Goal: Manage account settings

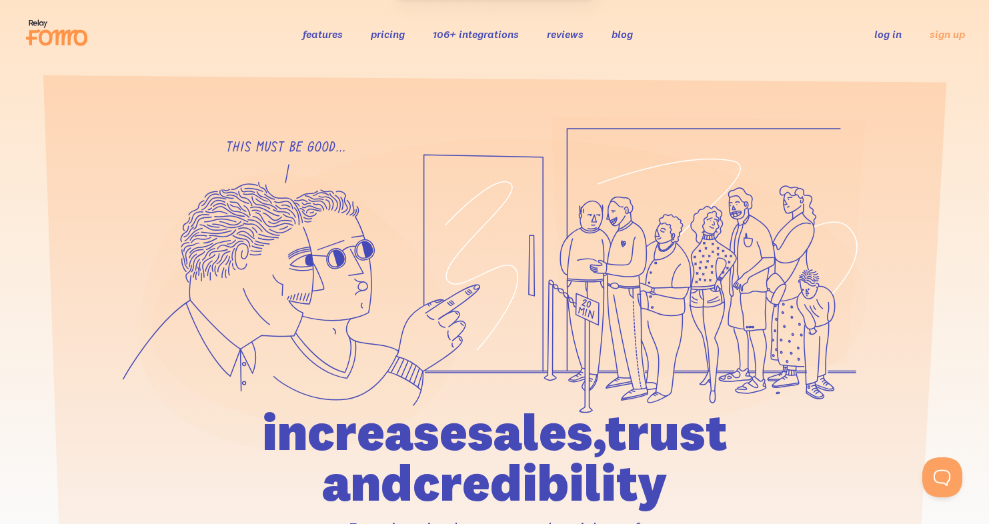
click at [888, 30] on link "log in" at bounding box center [887, 33] width 27 height 13
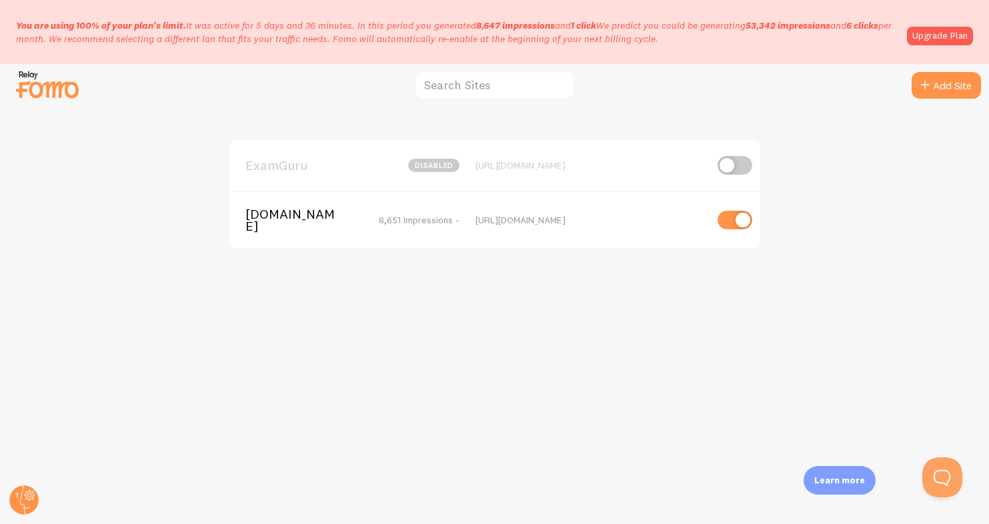
click at [289, 227] on span "[DOMAIN_NAME]" at bounding box center [298, 220] width 107 height 25
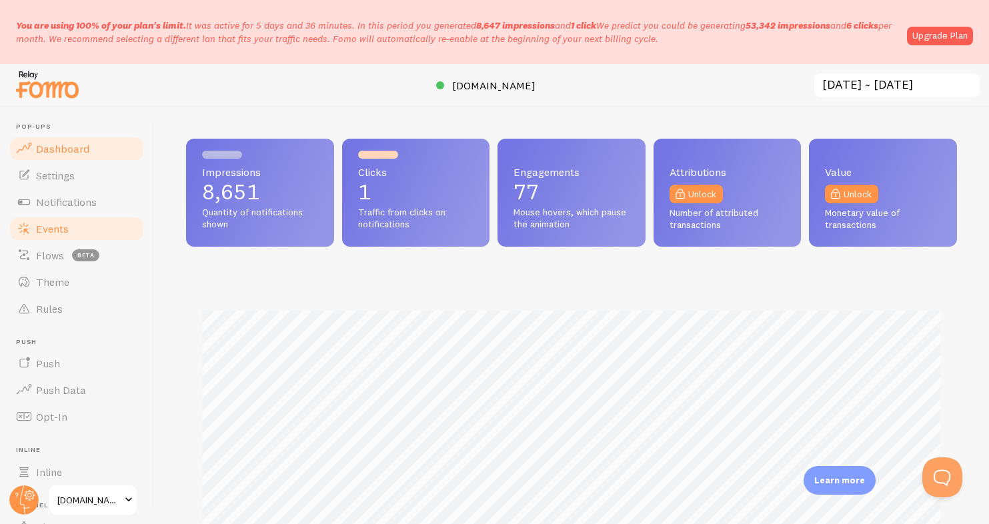
scroll to position [131, 0]
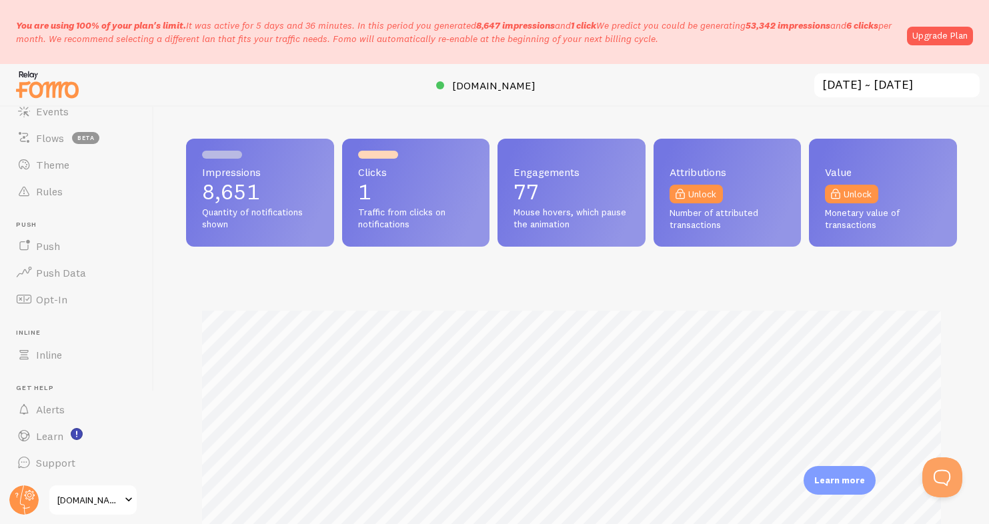
click at [97, 508] on link "[DOMAIN_NAME]" at bounding box center [93, 500] width 90 height 32
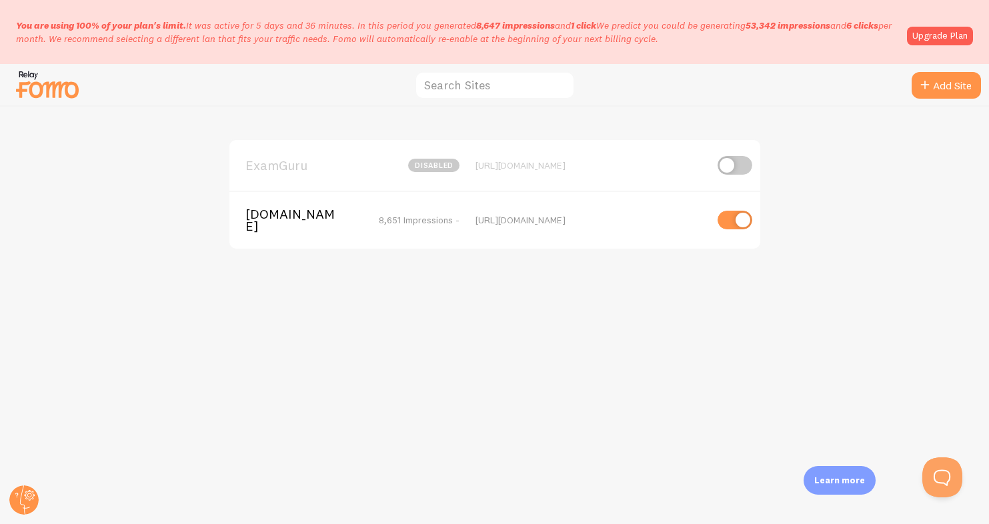
click at [307, 228] on span "[DOMAIN_NAME]" at bounding box center [298, 220] width 107 height 25
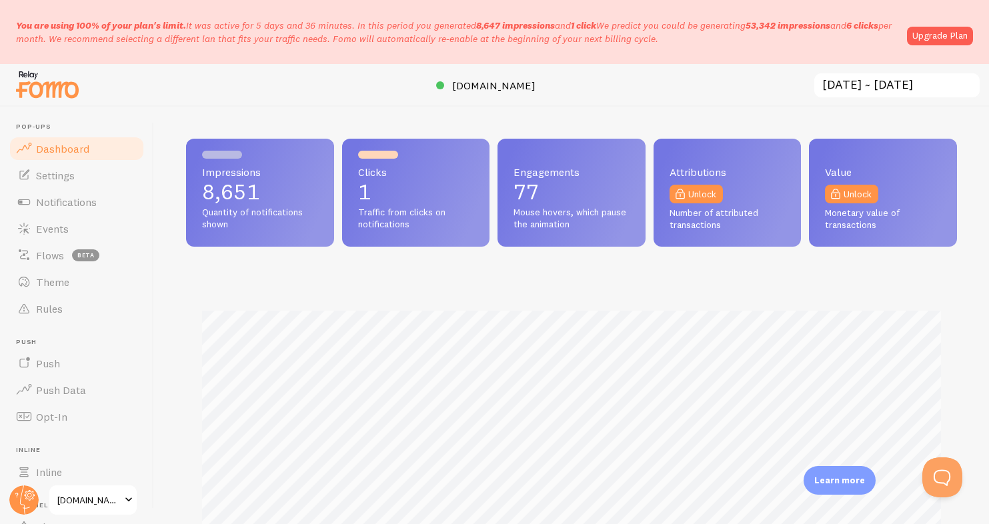
scroll to position [350, 771]
click at [53, 173] on span "Settings" at bounding box center [55, 175] width 39 height 13
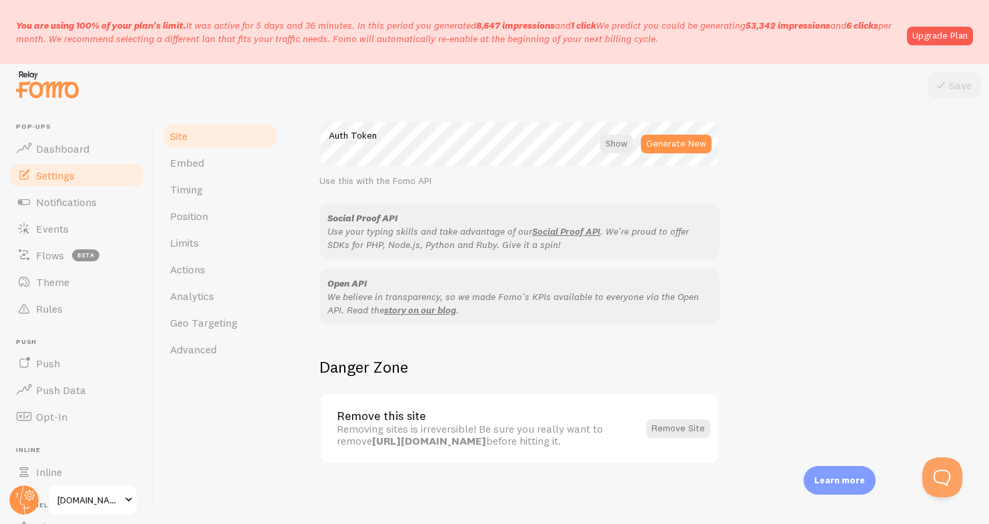
scroll to position [799, 0]
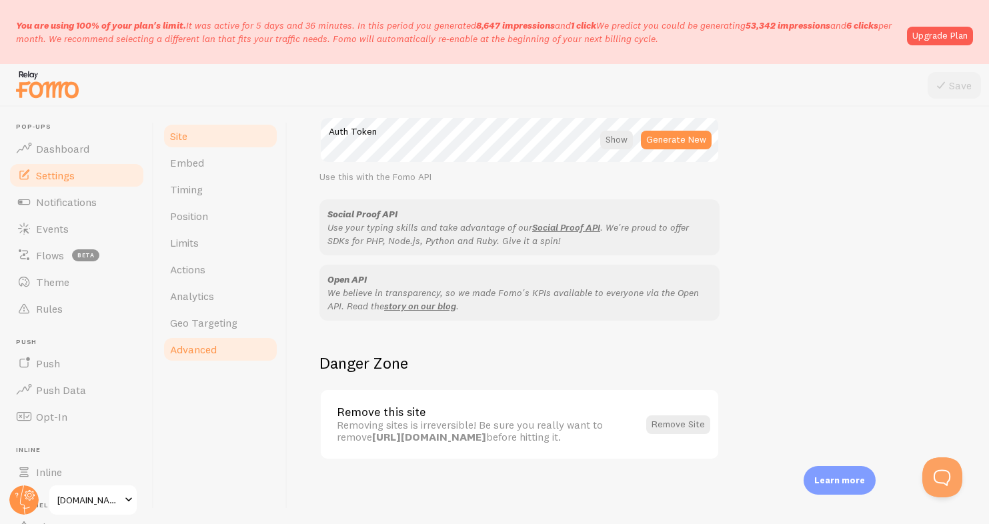
click at [197, 346] on span "Advanced" at bounding box center [193, 349] width 47 height 13
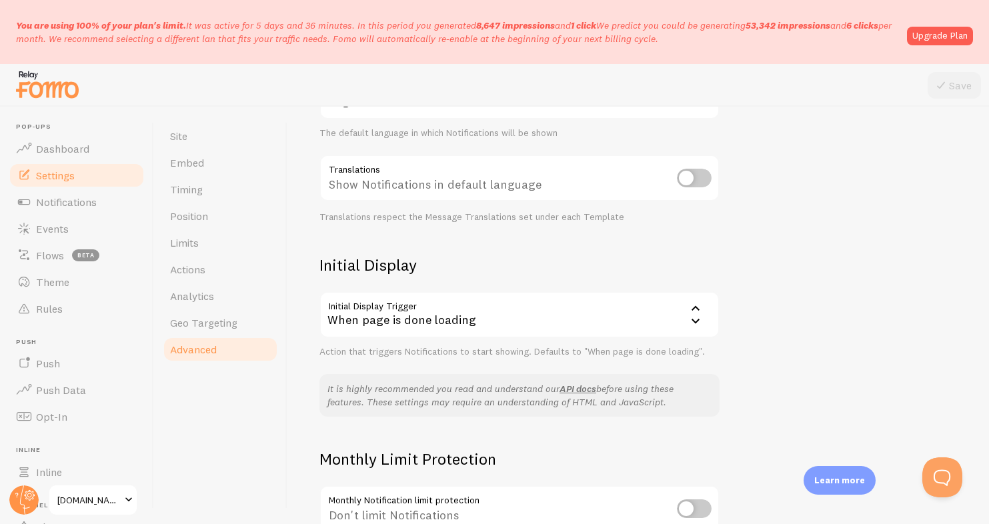
scroll to position [313, 0]
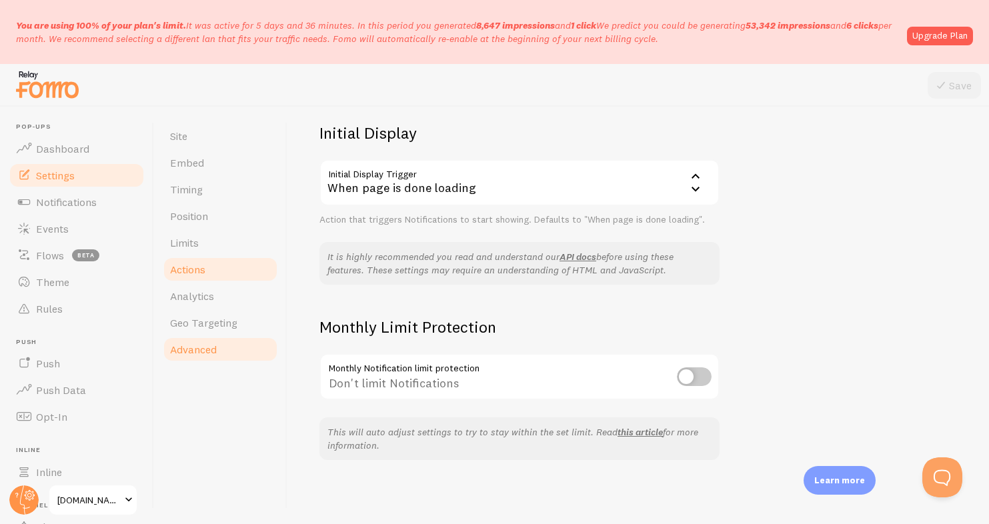
click at [197, 277] on link "Actions" at bounding box center [220, 269] width 117 height 27
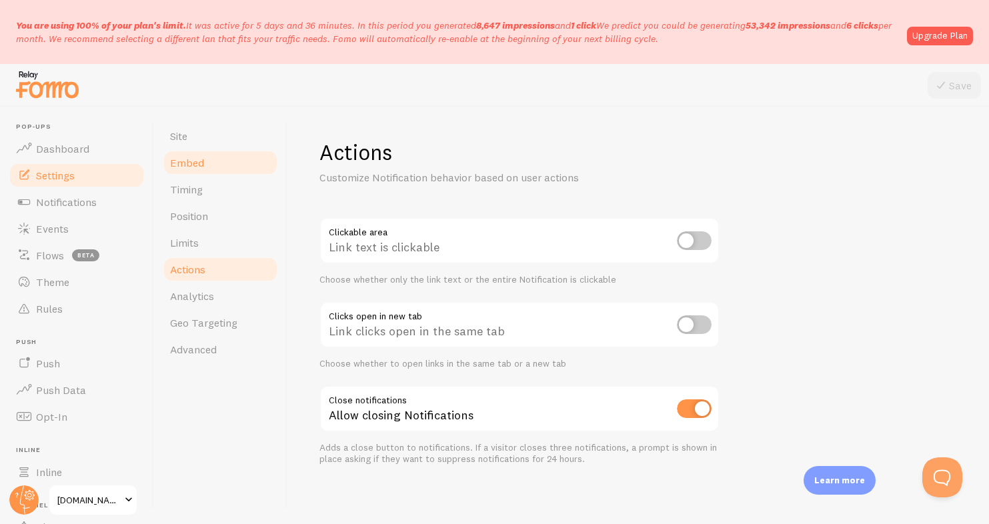
click at [199, 170] on link "Embed" at bounding box center [220, 162] width 117 height 27
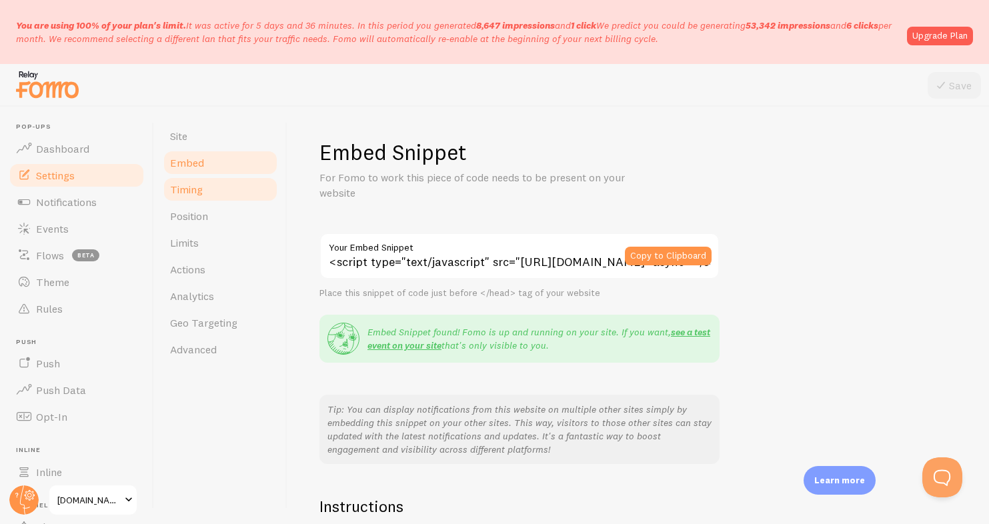
click at [198, 183] on span "Timing" at bounding box center [186, 189] width 33 height 13
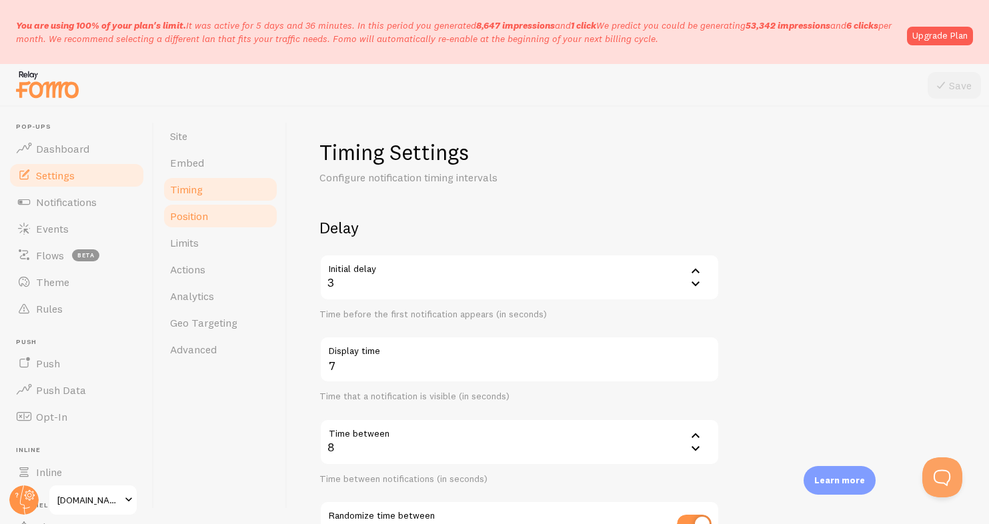
click at [199, 209] on span "Position" at bounding box center [189, 215] width 38 height 13
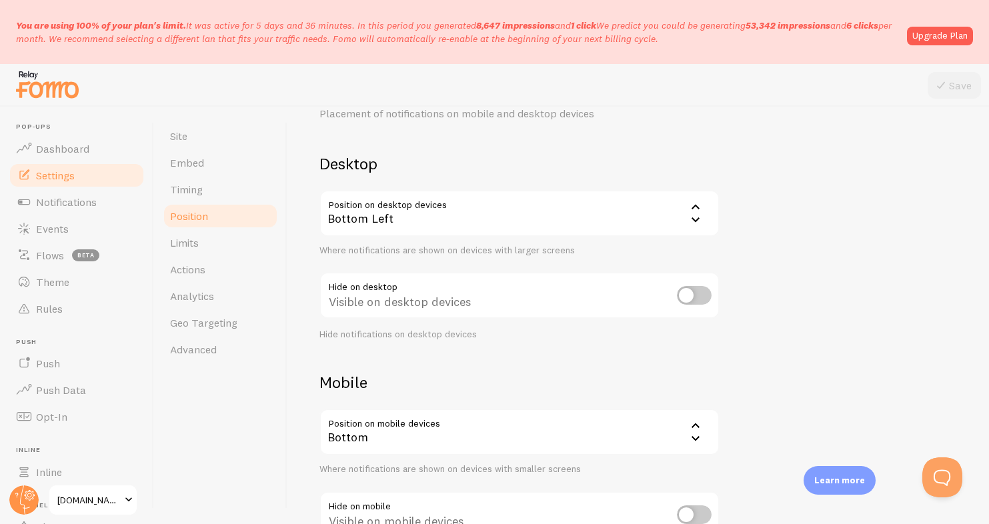
scroll to position [163, 0]
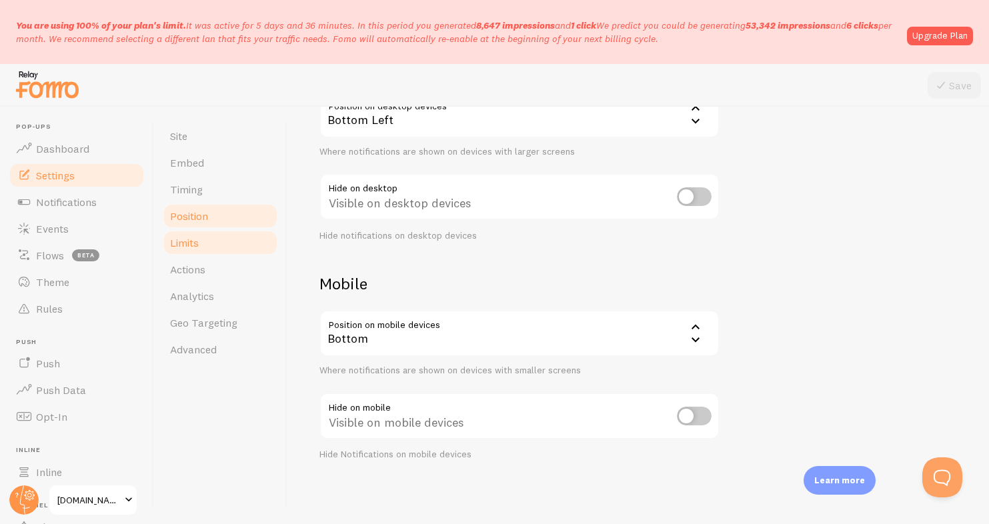
click at [220, 239] on link "Limits" at bounding box center [220, 242] width 117 height 27
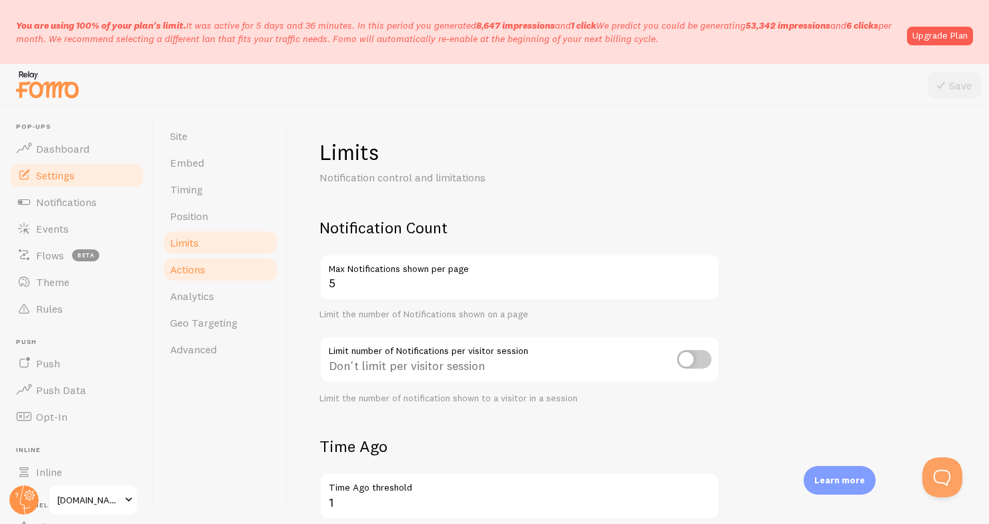
click at [221, 271] on link "Actions" at bounding box center [220, 269] width 117 height 27
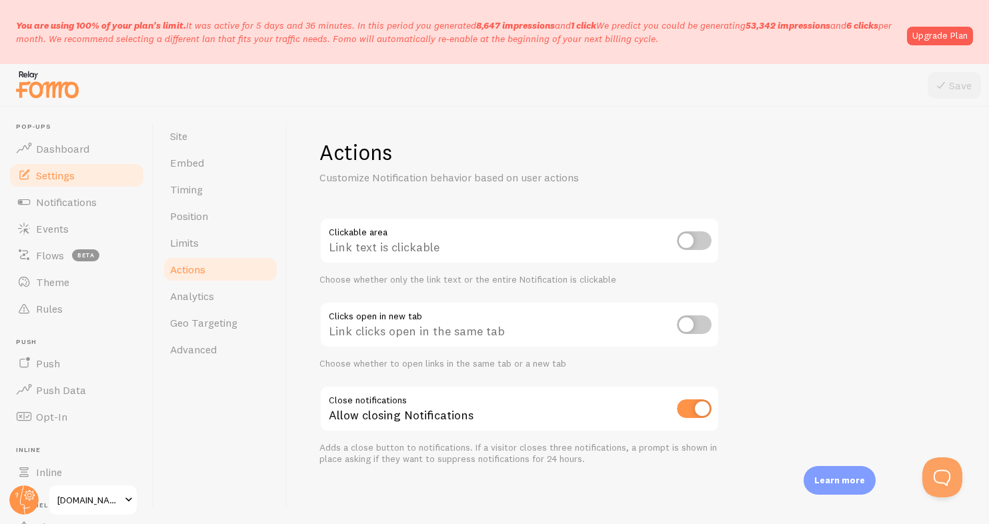
scroll to position [5, 0]
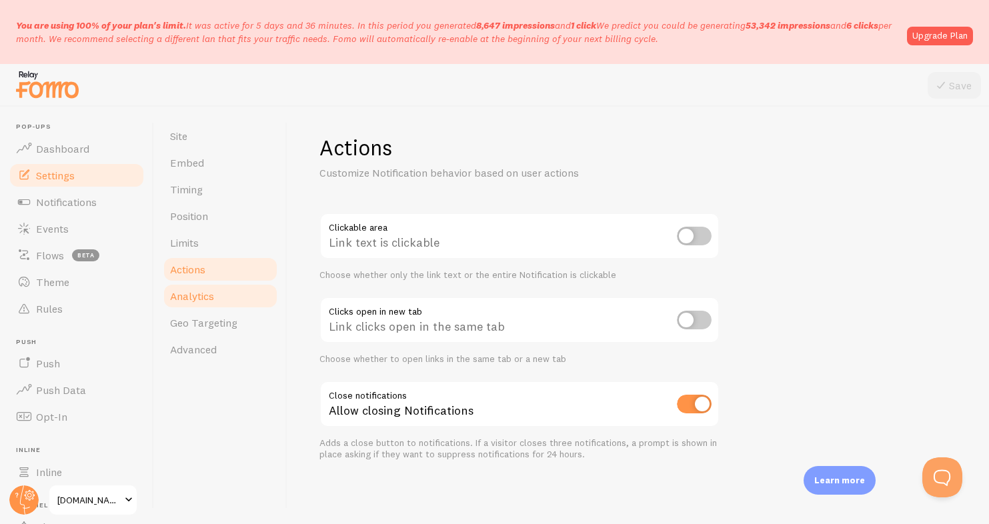
click at [196, 301] on span "Analytics" at bounding box center [192, 295] width 44 height 13
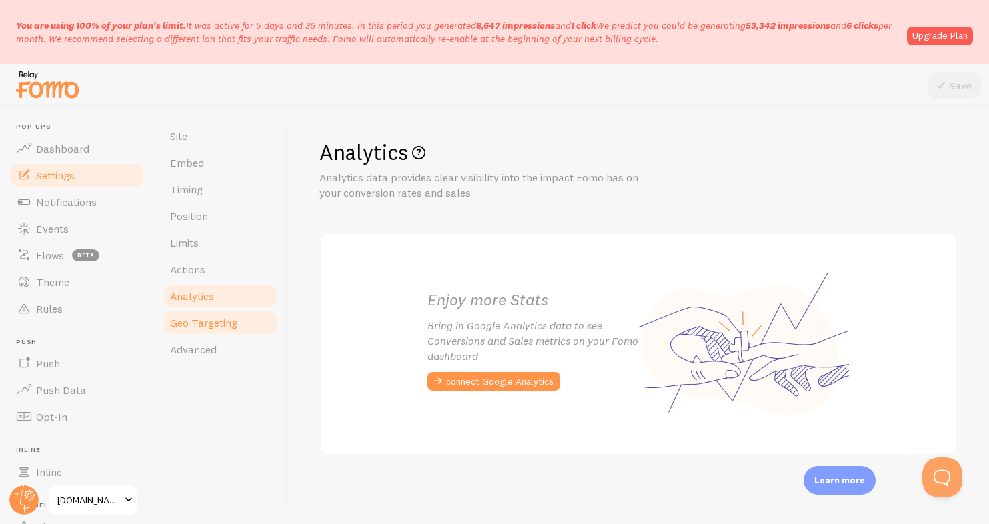
click at [203, 317] on span "Geo Targeting" at bounding box center [203, 322] width 67 height 13
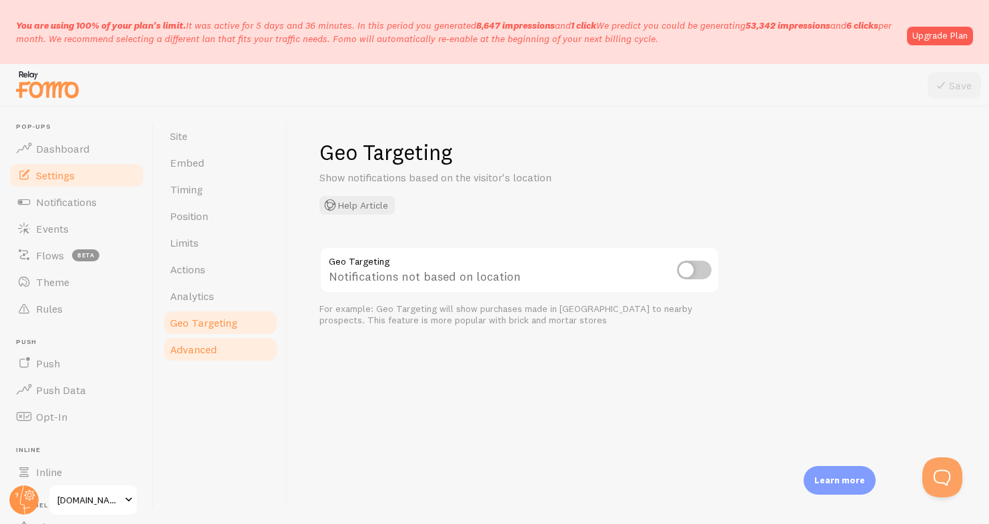
click at [205, 340] on link "Advanced" at bounding box center [220, 349] width 117 height 27
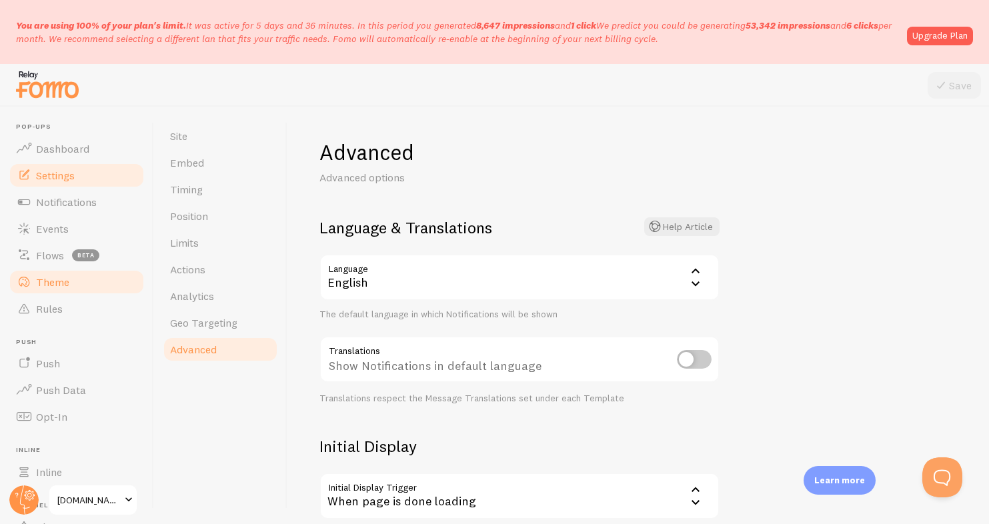
click at [73, 155] on span "Dashboard" at bounding box center [62, 148] width 53 height 13
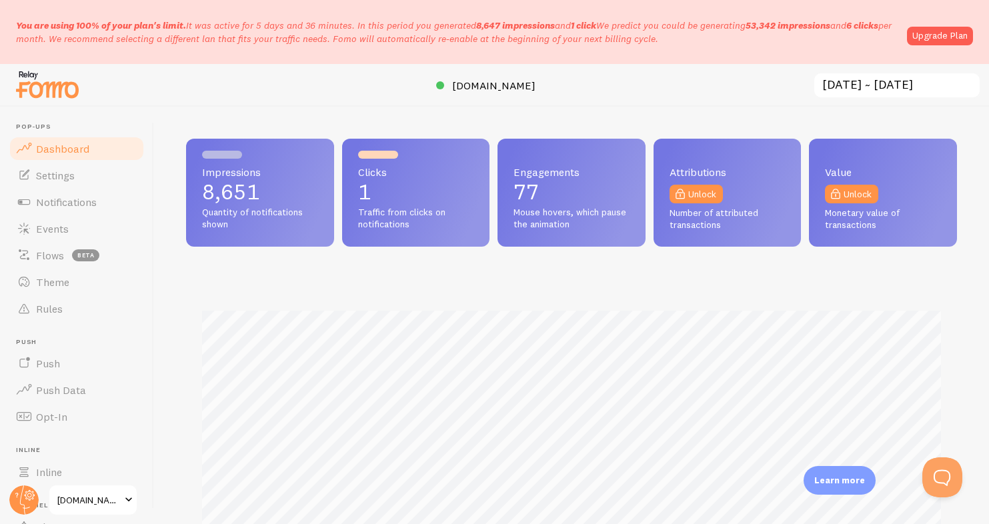
click at [114, 500] on span "[DOMAIN_NAME]" at bounding box center [88, 500] width 63 height 16
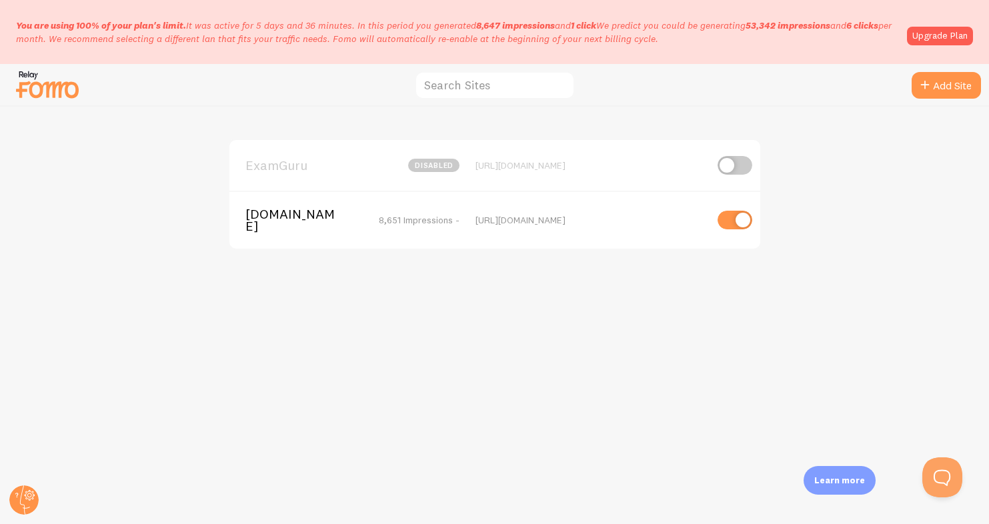
click at [59, 91] on img at bounding box center [47, 84] width 67 height 34
click at [35, 498] on circle at bounding box center [23, 500] width 29 height 29
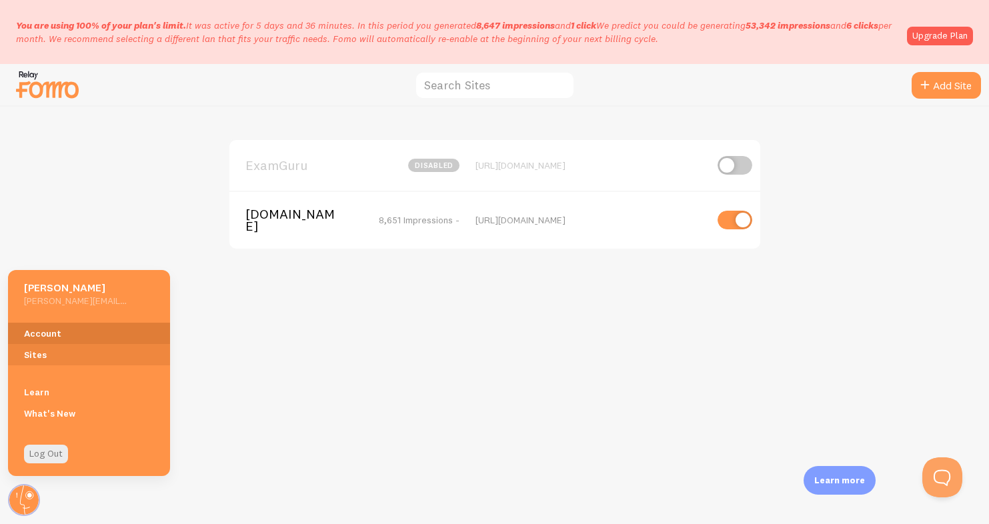
click at [79, 335] on link "Account" at bounding box center [89, 333] width 162 height 21
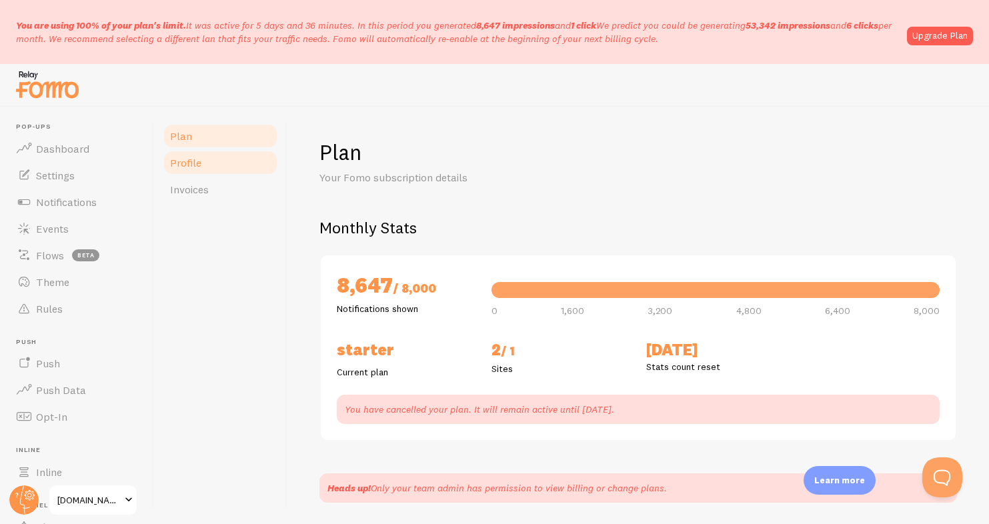
click at [204, 157] on link "Profile" at bounding box center [220, 162] width 117 height 27
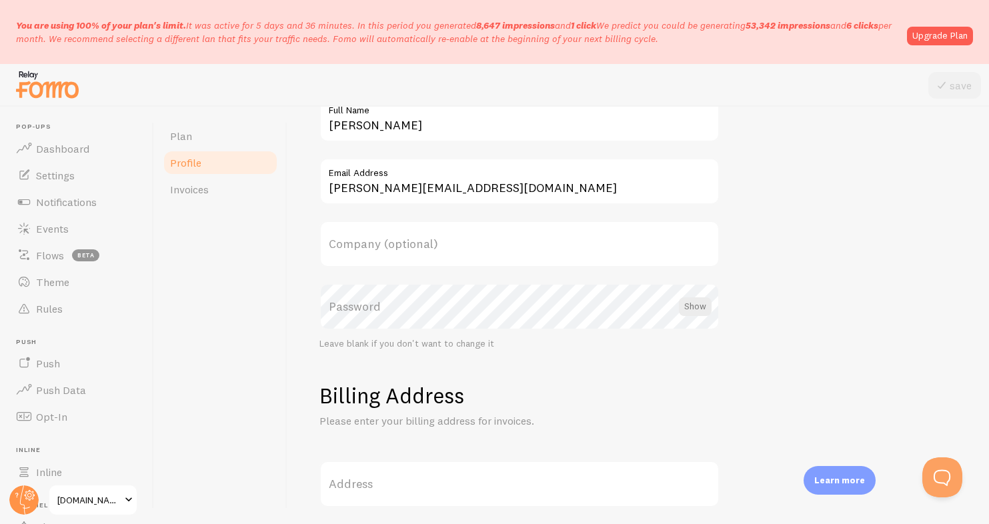
scroll to position [125, 0]
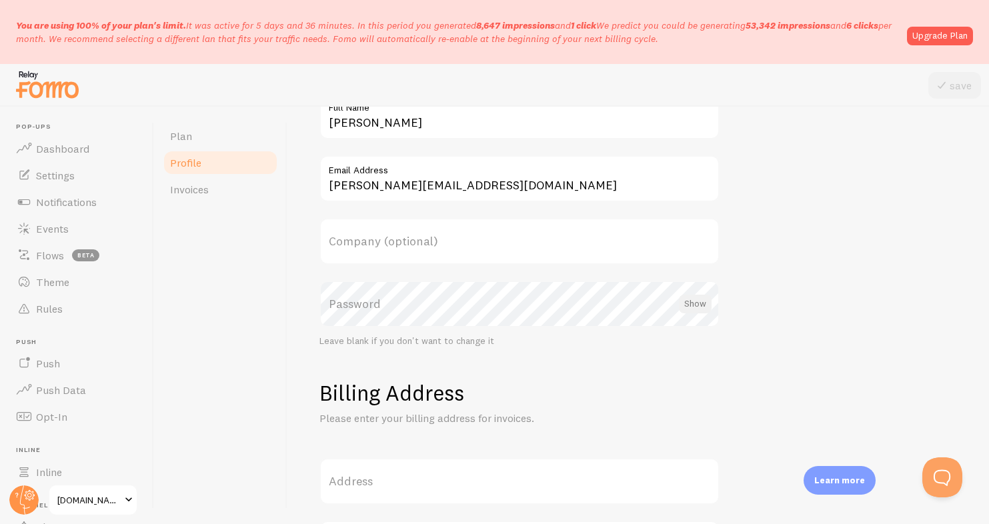
click at [698, 301] on div at bounding box center [695, 304] width 33 height 19
click at [383, 306] on label "Password" at bounding box center [519, 304] width 400 height 47
click at [358, 306] on label "Password" at bounding box center [519, 304] width 400 height 47
